Goal: Information Seeking & Learning: Check status

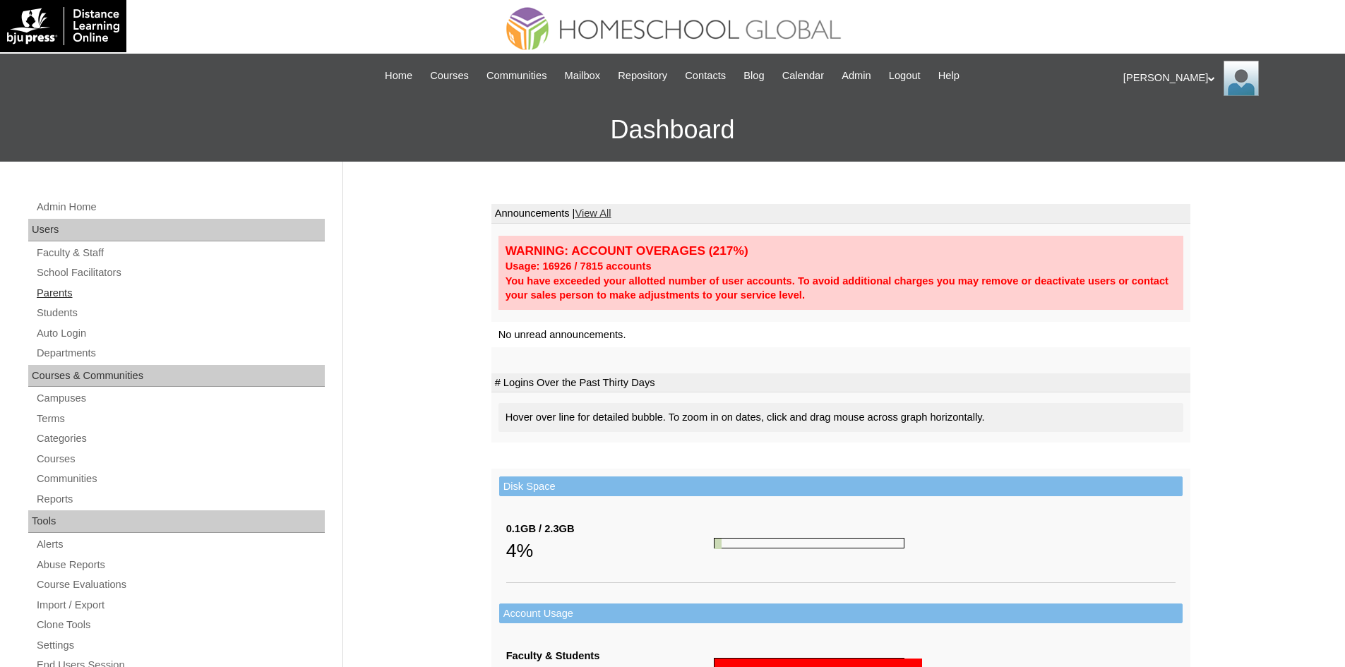
click at [45, 296] on link "Parents" at bounding box center [179, 293] width 289 height 18
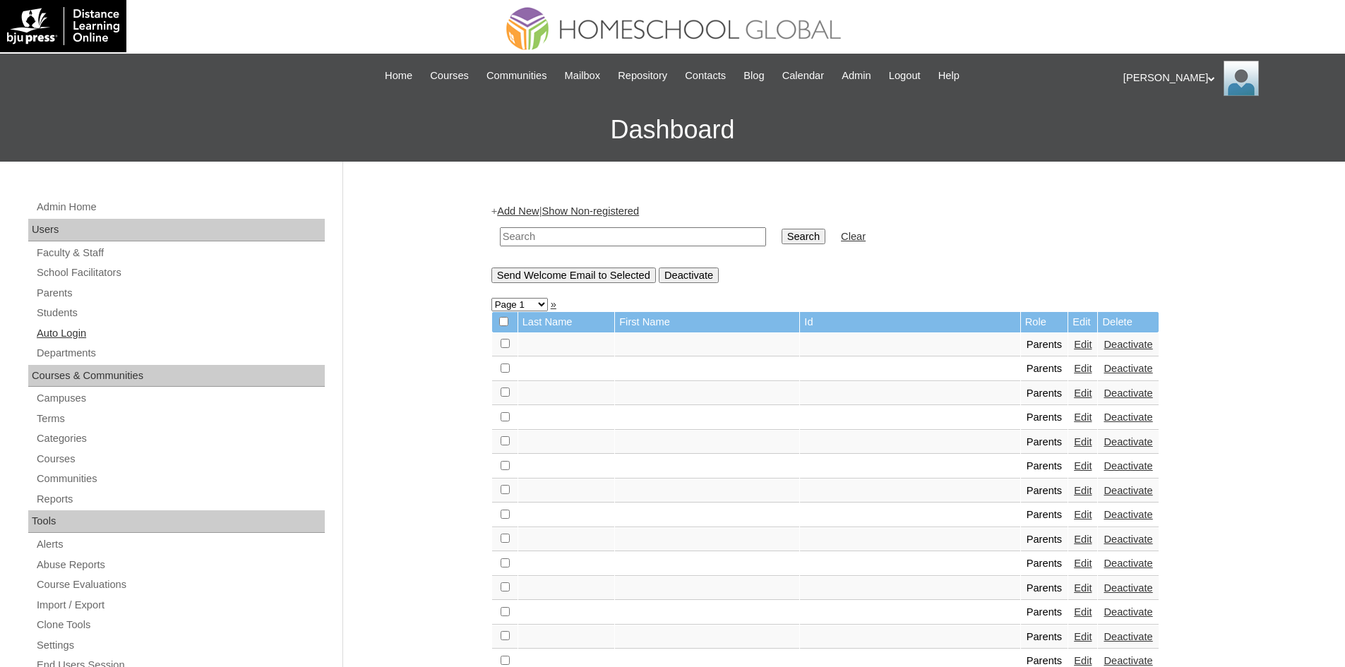
click at [78, 333] on link "Auto Login" at bounding box center [179, 334] width 289 height 18
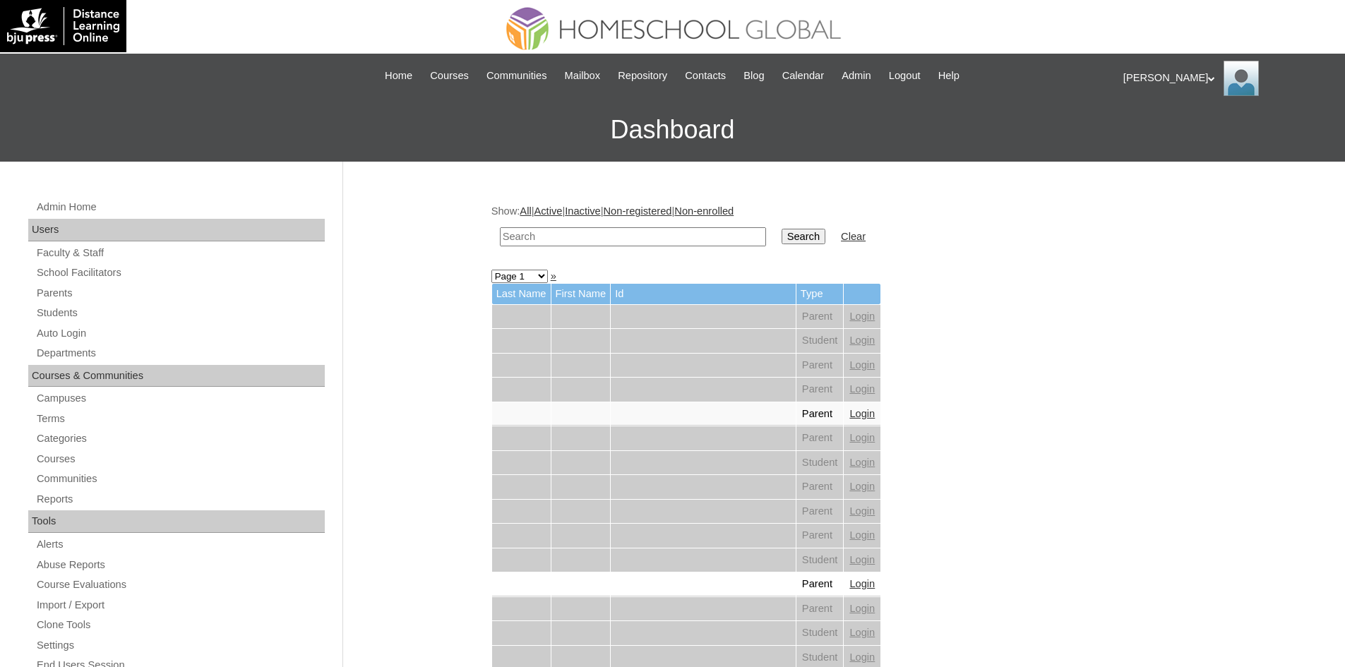
paste input "MHP0161-TECHPH2025"
type input "MHP0161-TECHPH2025"
click at [781, 240] on input "Search" at bounding box center [803, 237] width 44 height 16
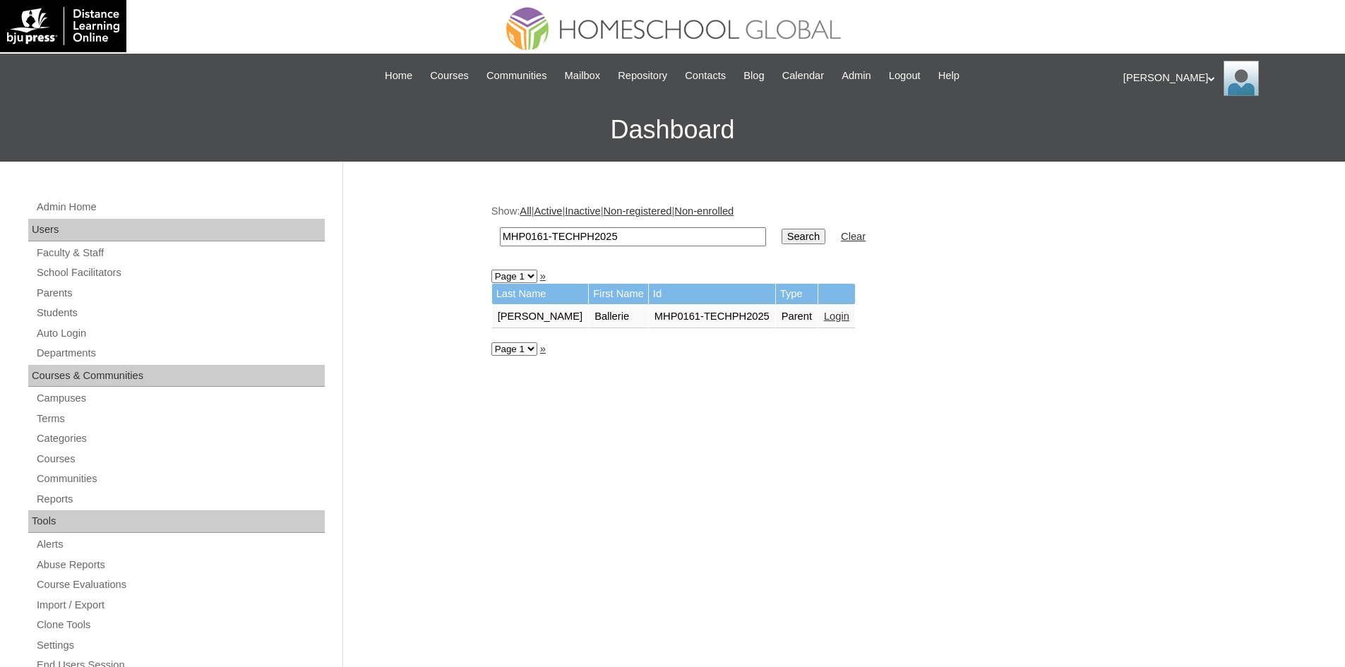
click at [824, 318] on link "Login" at bounding box center [836, 316] width 25 height 11
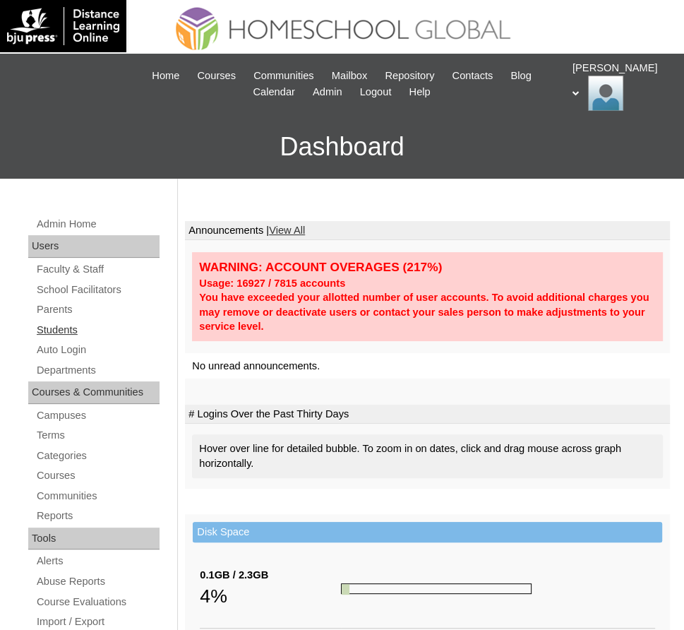
click at [60, 333] on link "Students" at bounding box center [97, 330] width 124 height 18
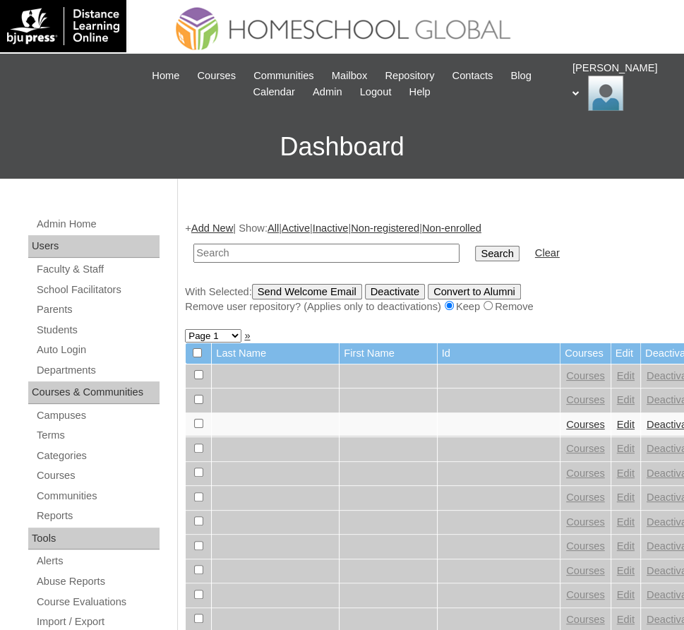
click at [266, 246] on input "text" at bounding box center [326, 253] width 266 height 19
type input "[PERSON_NAME]"
click at [475, 252] on input "Search" at bounding box center [497, 254] width 44 height 16
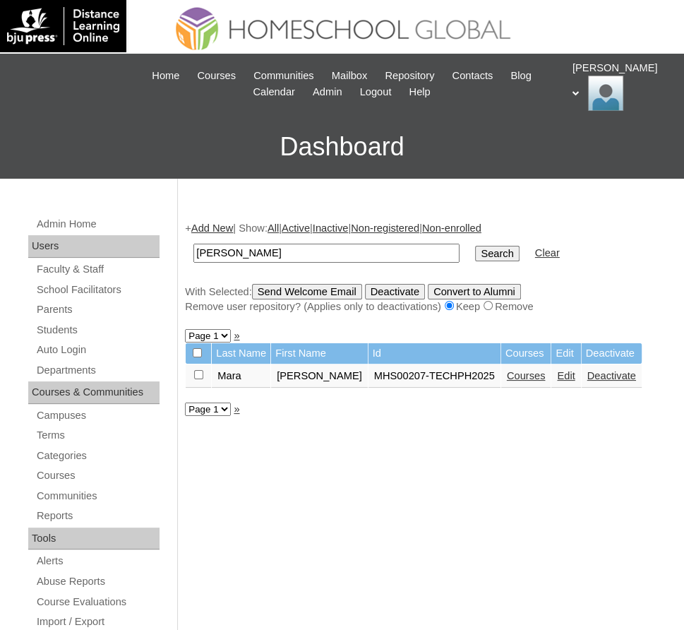
click at [519, 372] on link "Courses" at bounding box center [526, 375] width 39 height 11
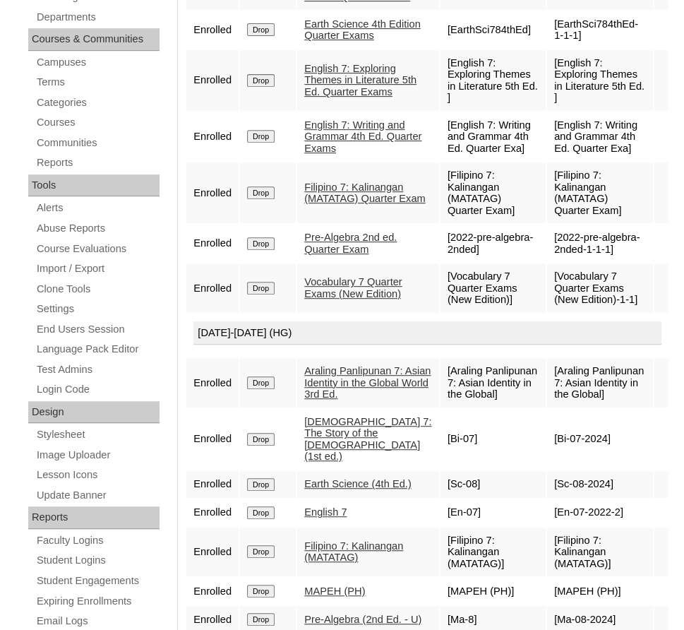
scroll to position [536, 0]
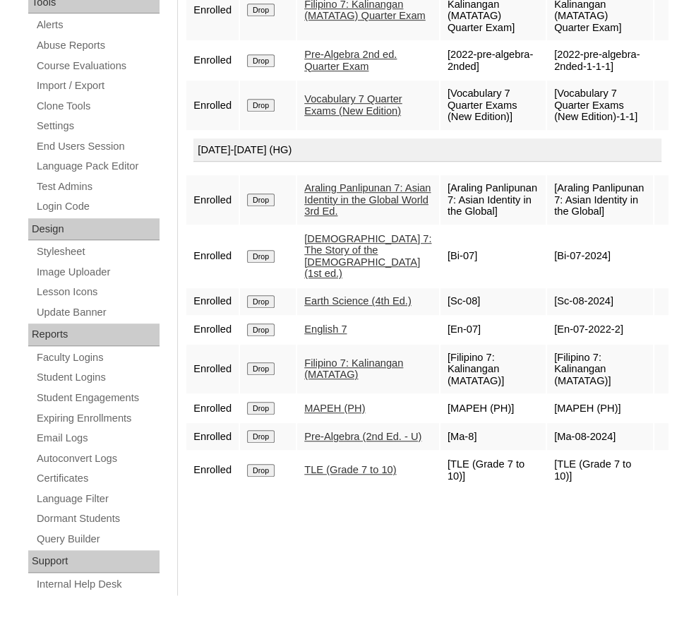
click at [332, 442] on link "Pre-Algebra (2nd Ed. - U)" at bounding box center [362, 436] width 117 height 11
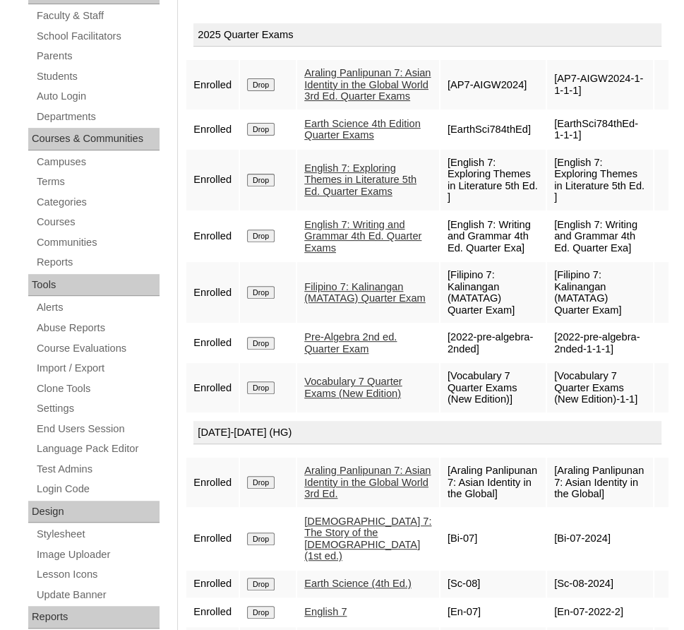
scroll to position [0, 0]
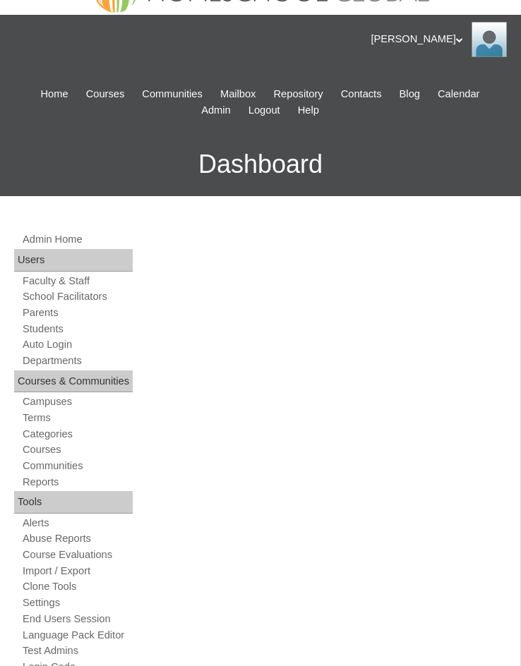
scroll to position [31, 0]
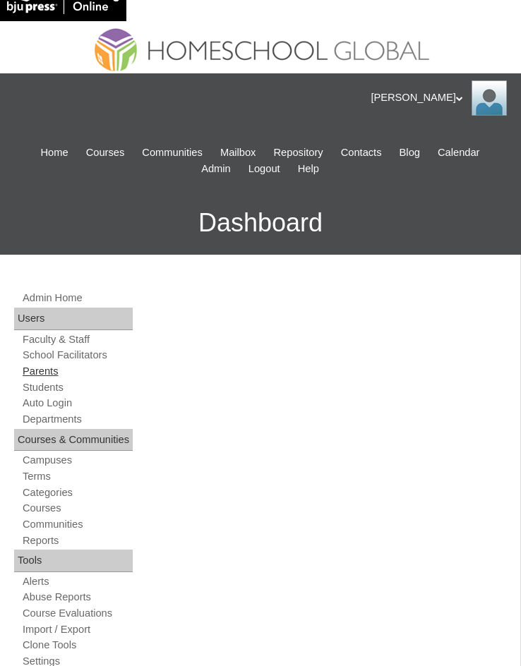
click at [28, 368] on link "Parents" at bounding box center [77, 371] width 112 height 13
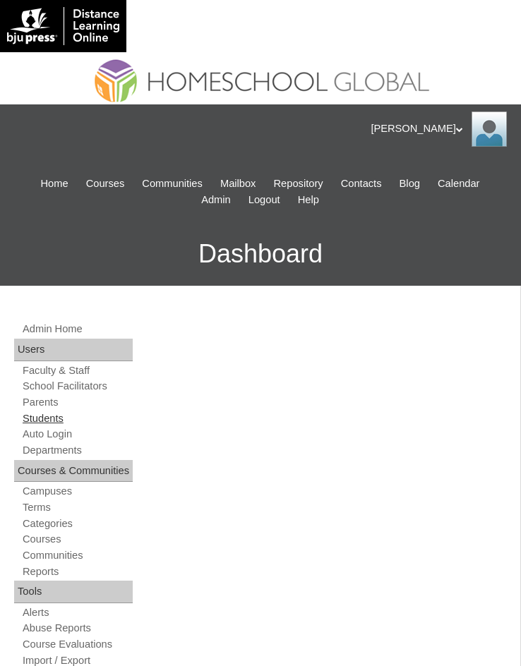
click at [50, 413] on link "Students" at bounding box center [77, 418] width 112 height 13
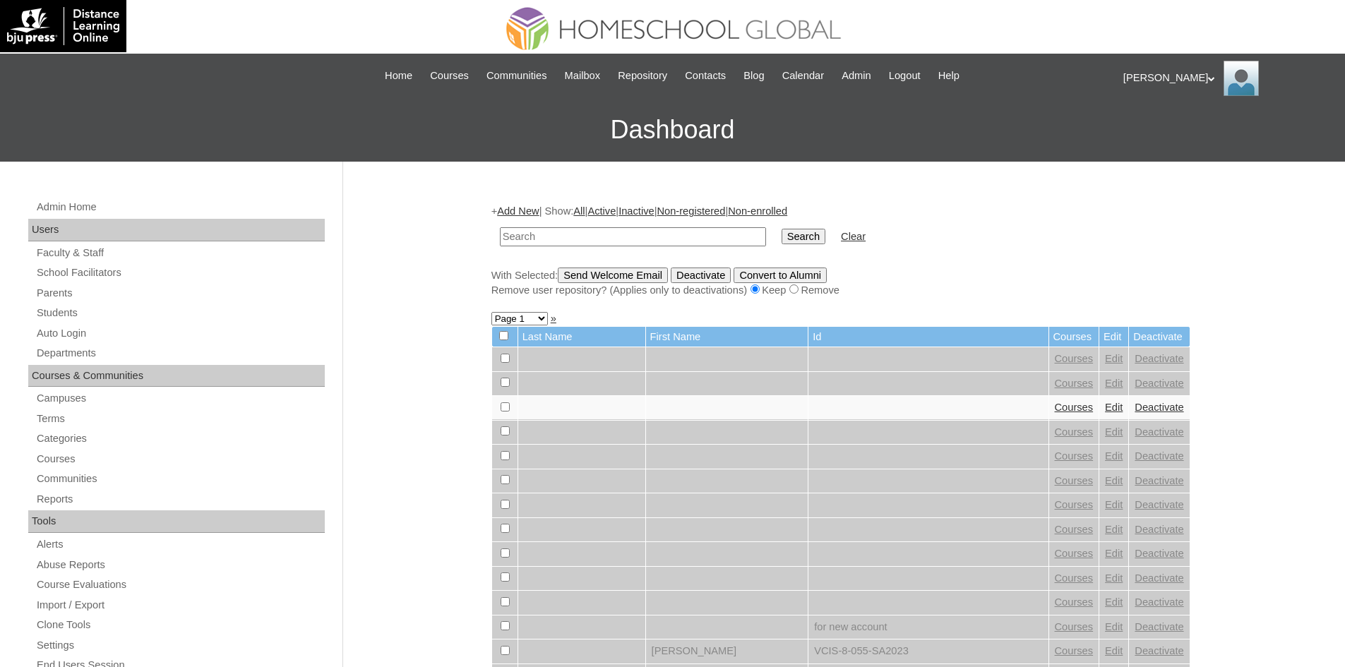
paste input "[PERSON_NAME]"
type input "[PERSON_NAME]"
click at [520, 237] on input "Search" at bounding box center [803, 237] width 44 height 16
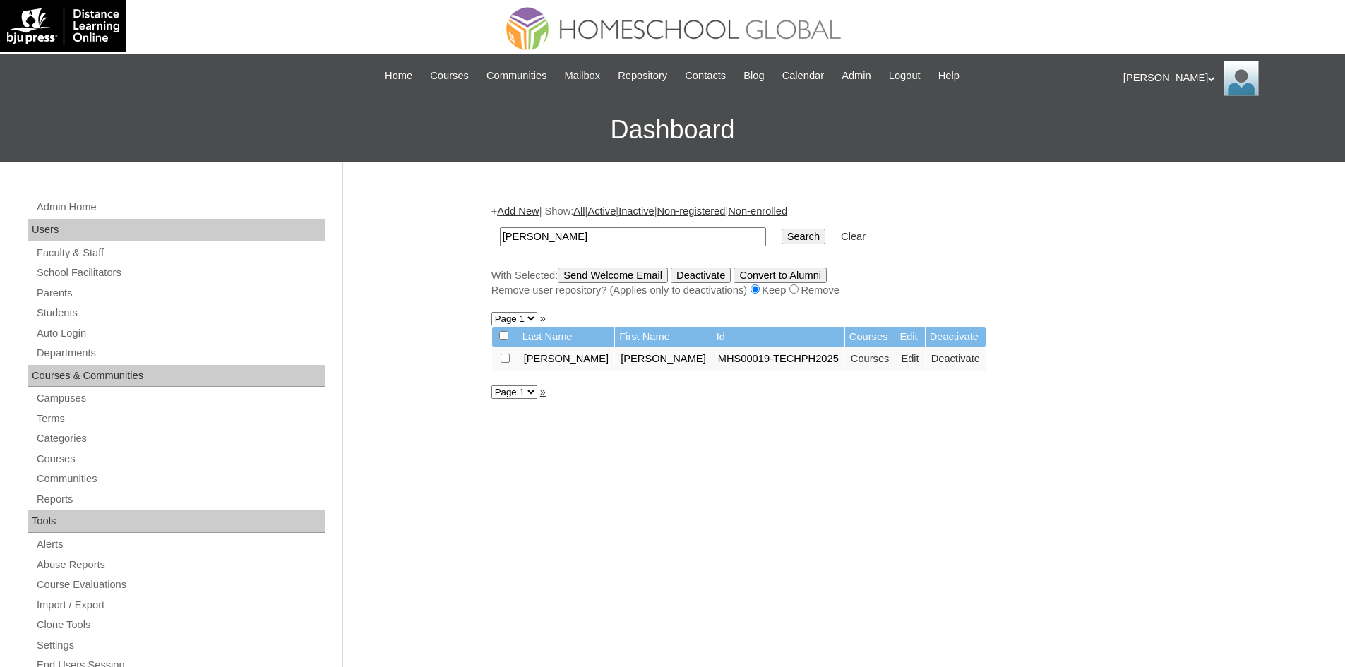
click at [845, 353] on td "Courses" at bounding box center [870, 359] width 50 height 24
click at [851, 354] on link "Courses" at bounding box center [870, 358] width 39 height 11
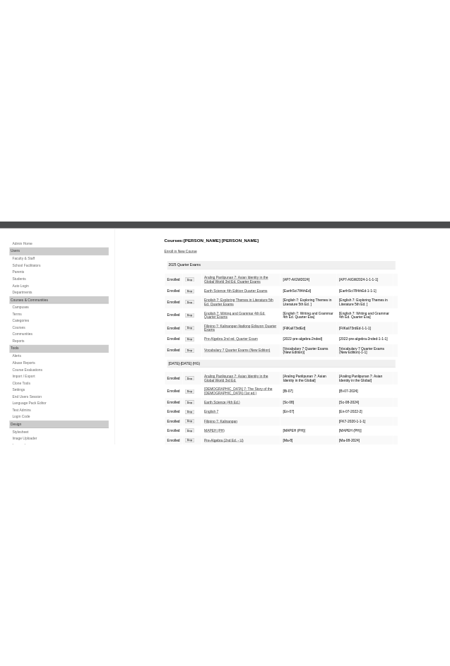
scroll to position [265, 0]
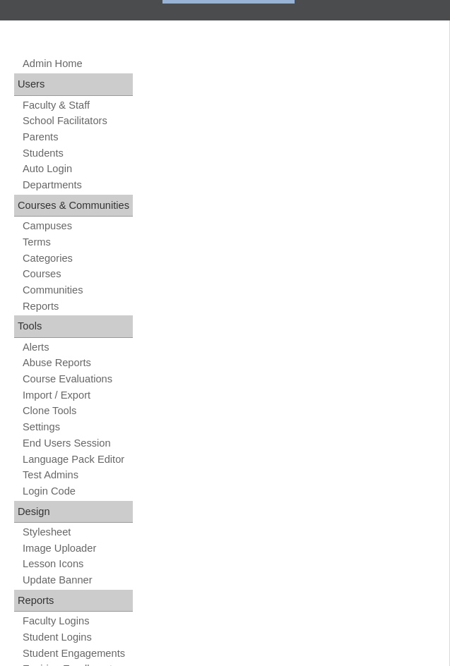
drag, startPoint x: 70, startPoint y: 6, endPoint x: 116, endPoint y: 36, distance: 55.6
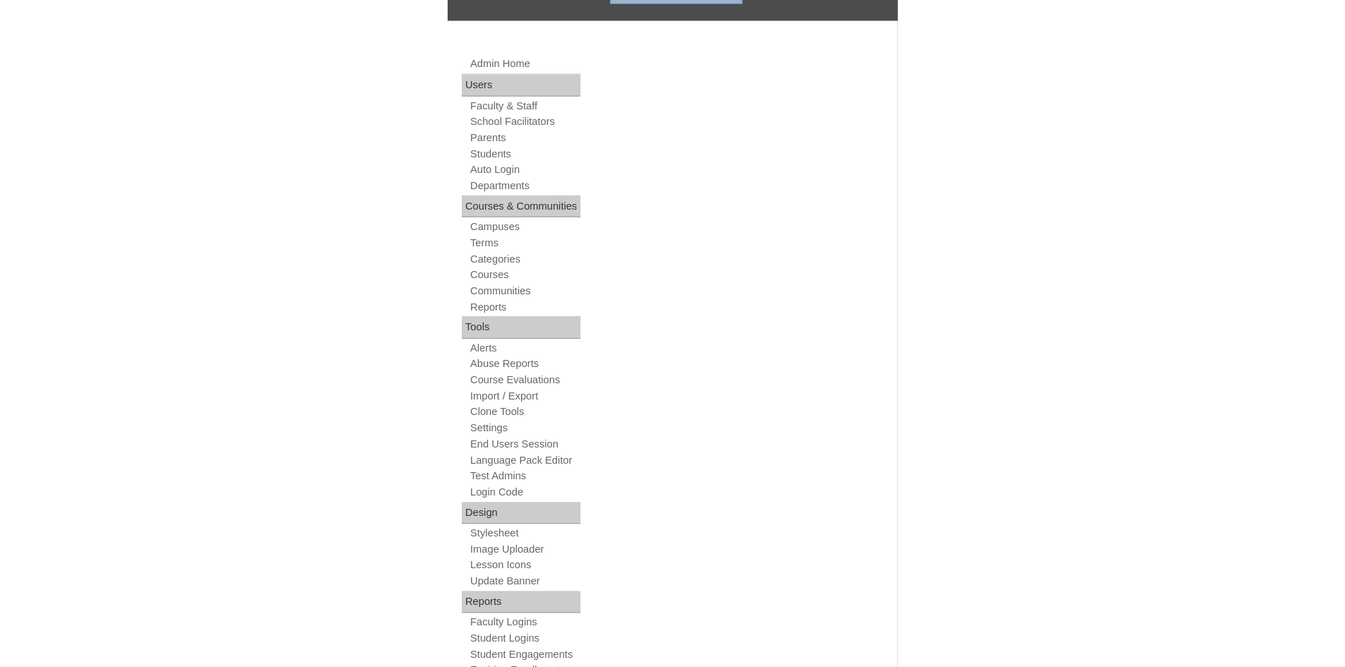
scroll to position [141, 0]
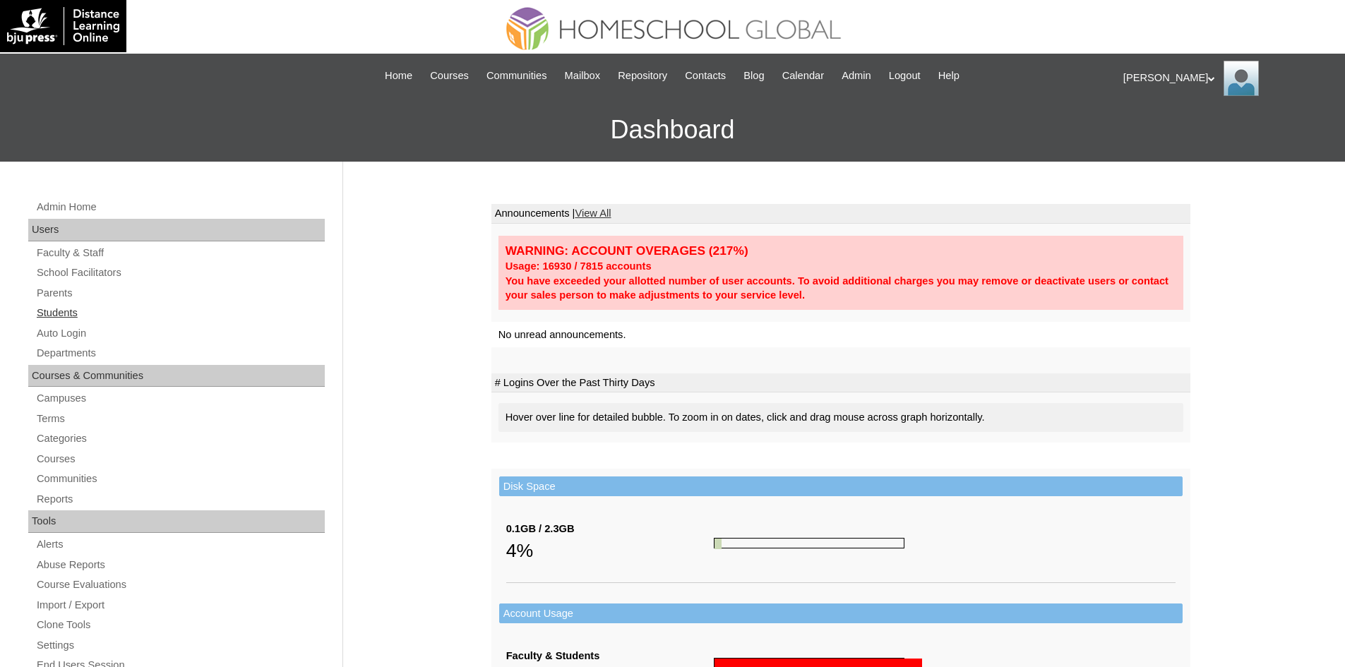
click at [72, 312] on link "Students" at bounding box center [179, 313] width 289 height 18
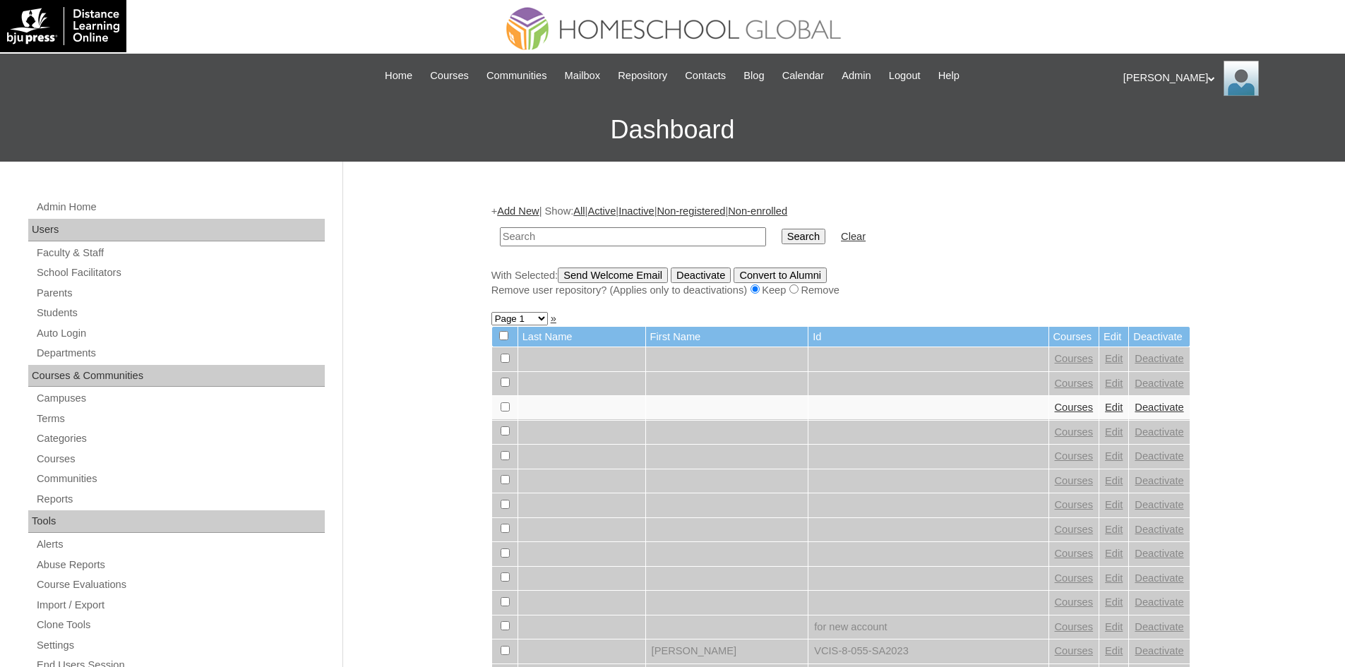
paste input "MHS00019-TECHPH2025"
type input "MHS00019-TECHPH2025"
click at [781, 235] on input "Search" at bounding box center [803, 237] width 44 height 16
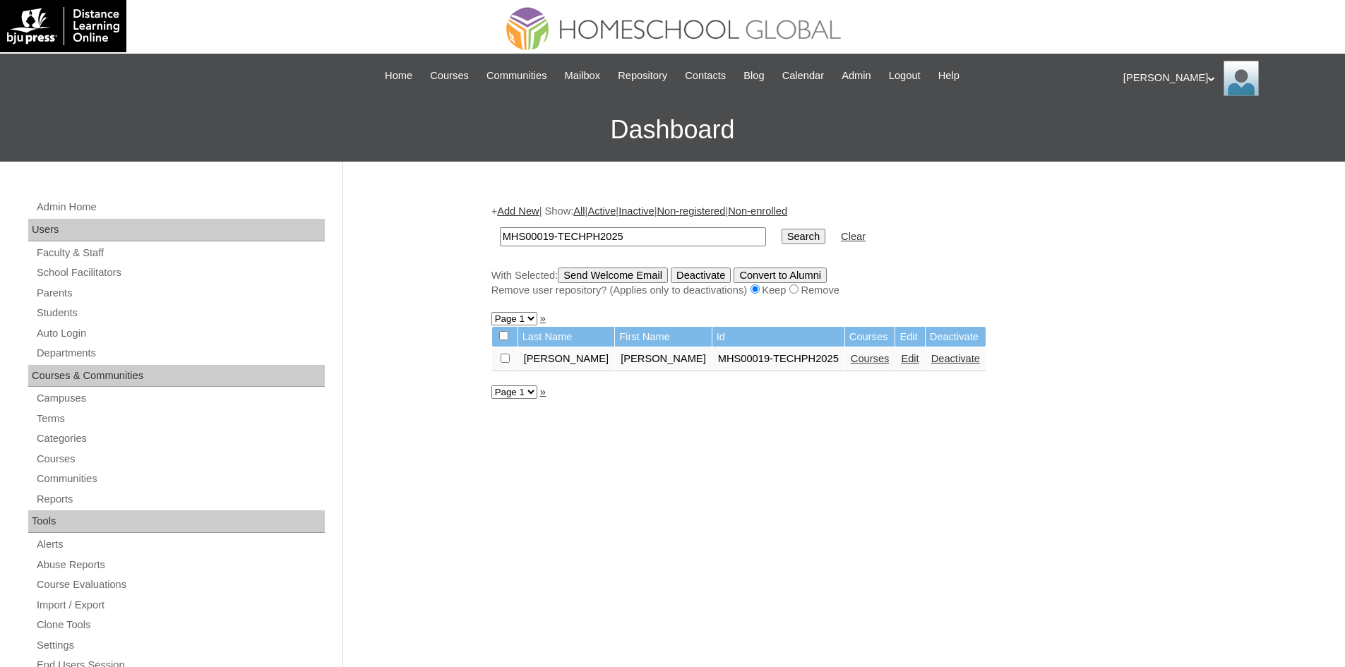
click at [851, 361] on link "Courses" at bounding box center [870, 358] width 39 height 11
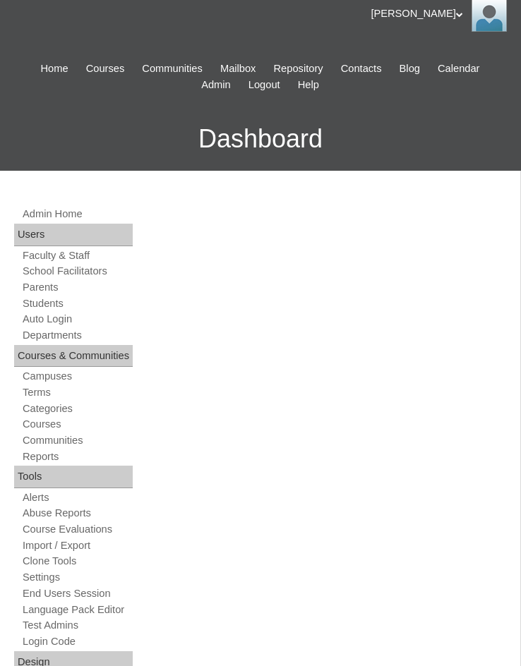
scroll to position [141, 0]
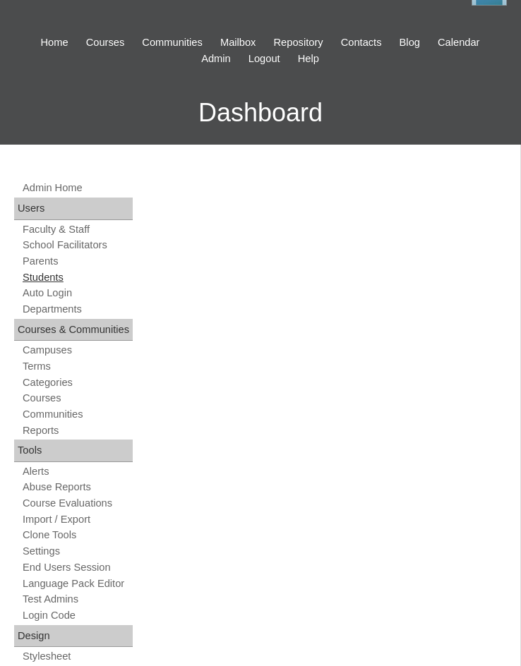
click at [63, 283] on link "Students" at bounding box center [77, 277] width 112 height 13
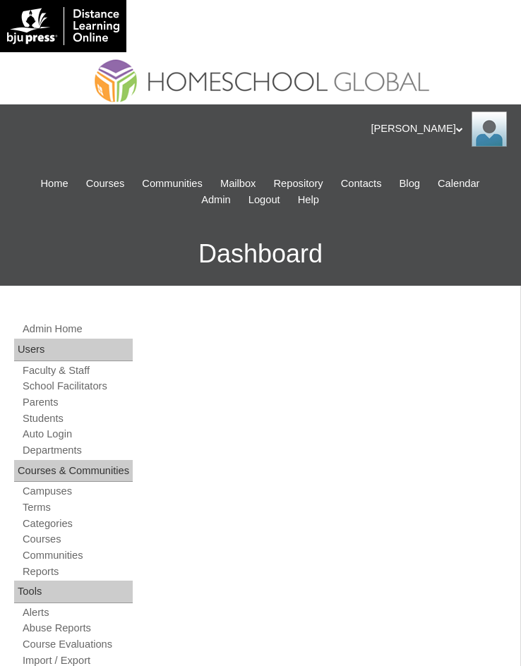
scroll to position [844, 0]
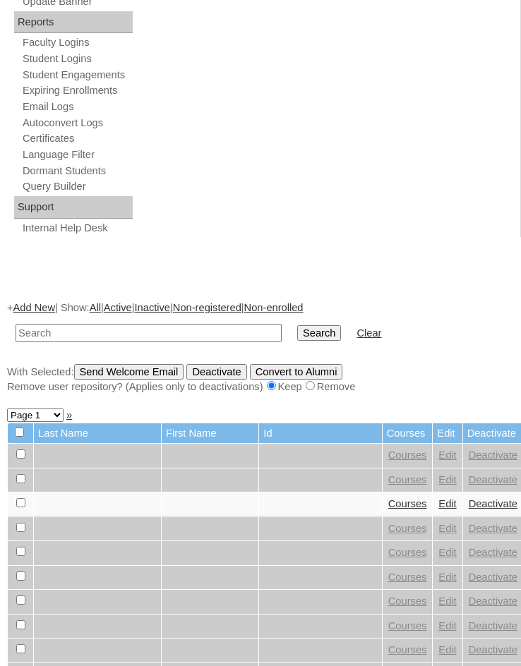
drag, startPoint x: 135, startPoint y: 344, endPoint x: 83, endPoint y: 322, distance: 56.0
drag, startPoint x: 83, startPoint y: 322, endPoint x: 52, endPoint y: 330, distance: 32.0
paste input "Queen Sherry"
type input "Queen Sherry"
click at [297, 332] on input "Search" at bounding box center [319, 333] width 44 height 16
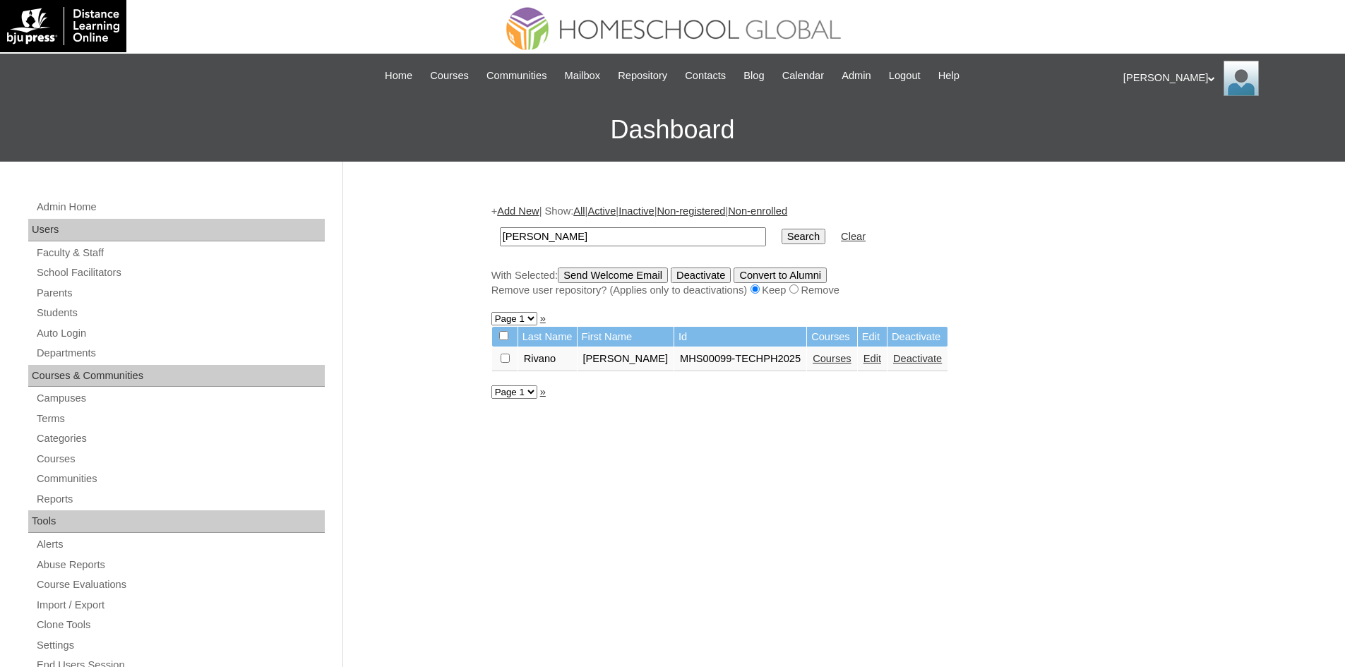
click at [520, 364] on link "Courses" at bounding box center [831, 358] width 39 height 11
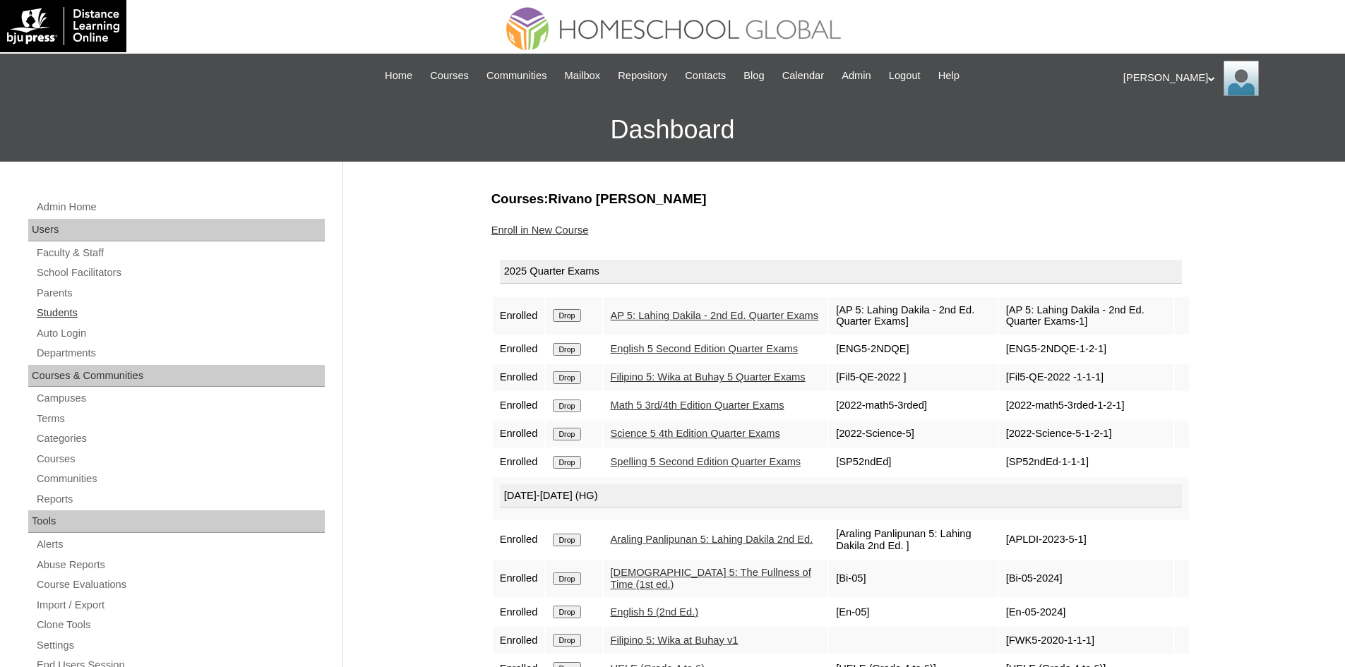
click at [72, 308] on link "Students" at bounding box center [179, 313] width 289 height 18
